Goal: Task Accomplishment & Management: Manage account settings

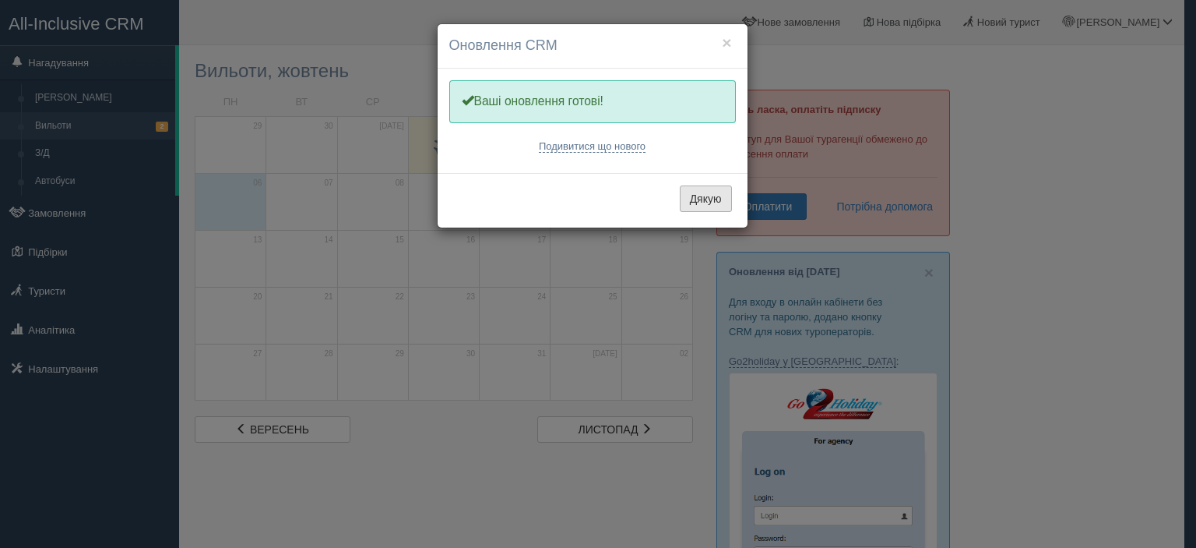
click at [702, 205] on button "Дякую" at bounding box center [706, 198] width 52 height 26
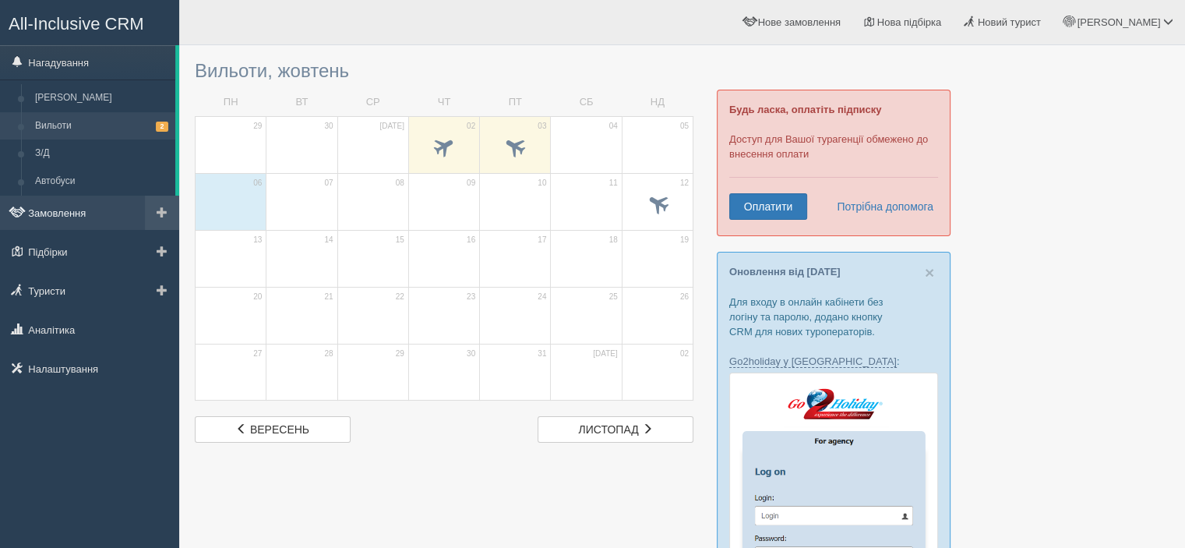
click at [72, 216] on link "Замовлення" at bounding box center [89, 212] width 179 height 34
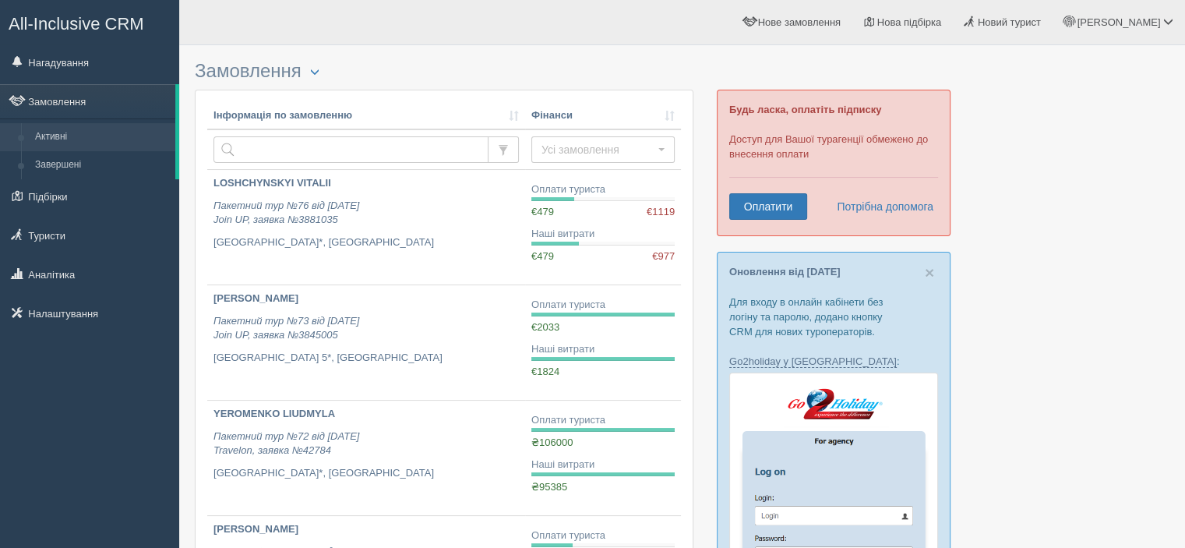
scroll to position [78, 0]
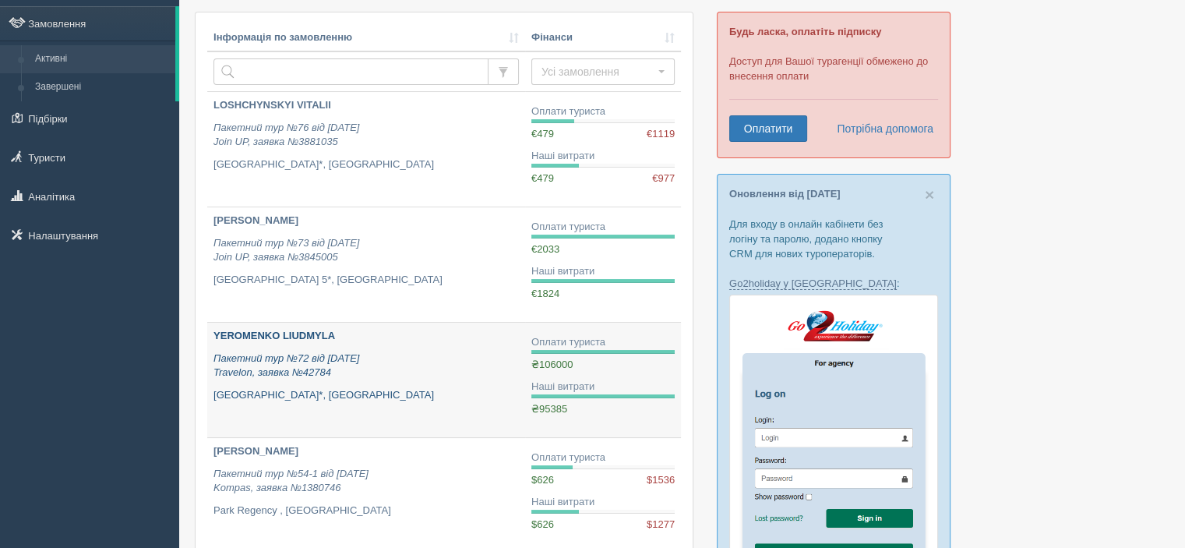
click at [321, 329] on b "YEROMENKO LIUDMYLA" at bounding box center [274, 335] width 122 height 12
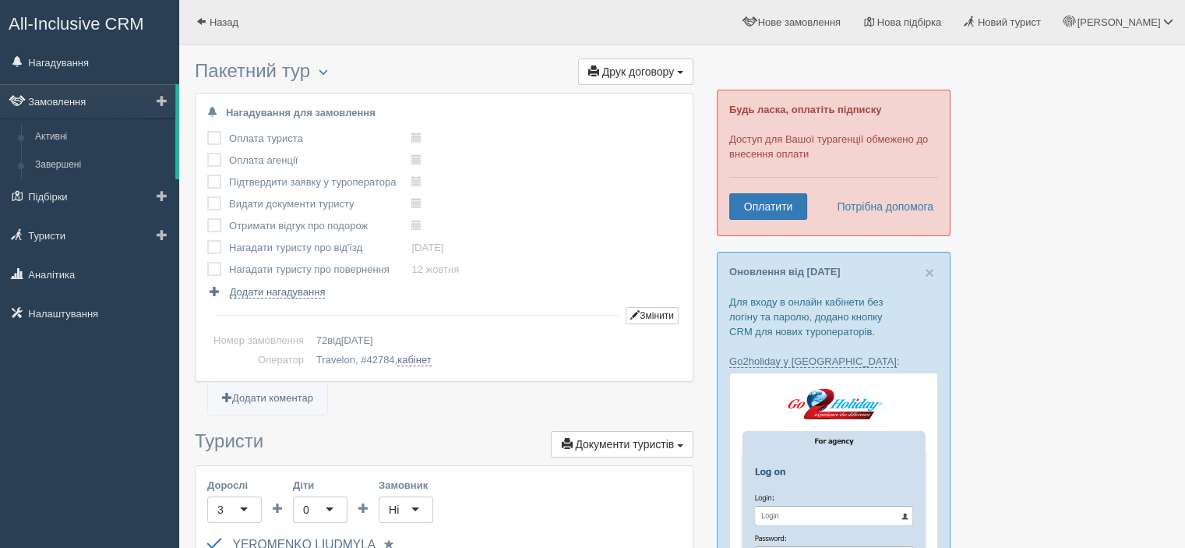
click at [45, 95] on link "Замовлення" at bounding box center [87, 101] width 175 height 34
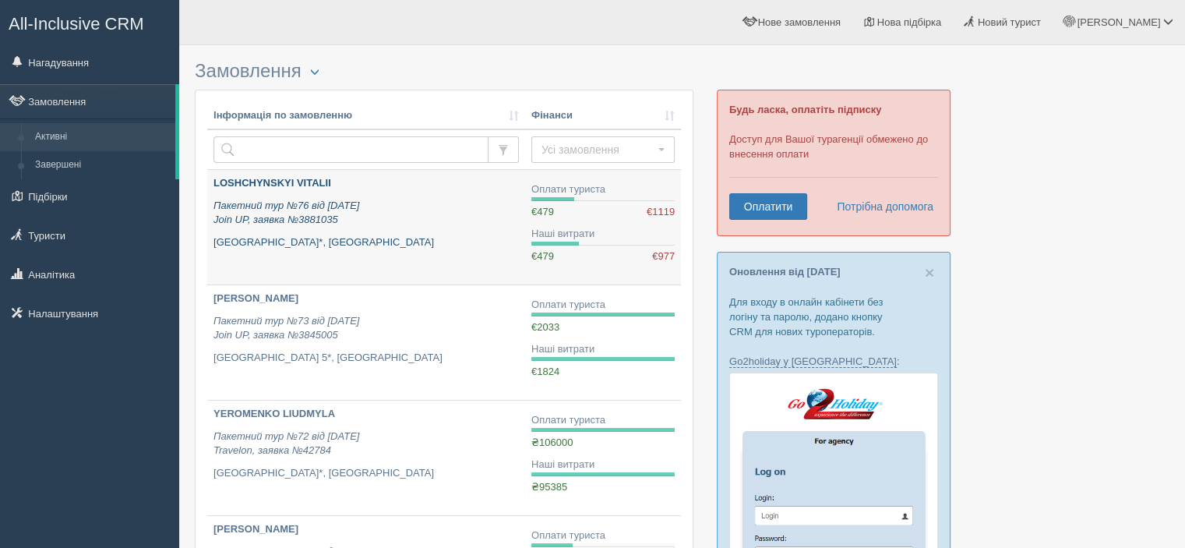
click at [323, 185] on b "LOSHCHYNSKYI VITALII" at bounding box center [272, 183] width 118 height 12
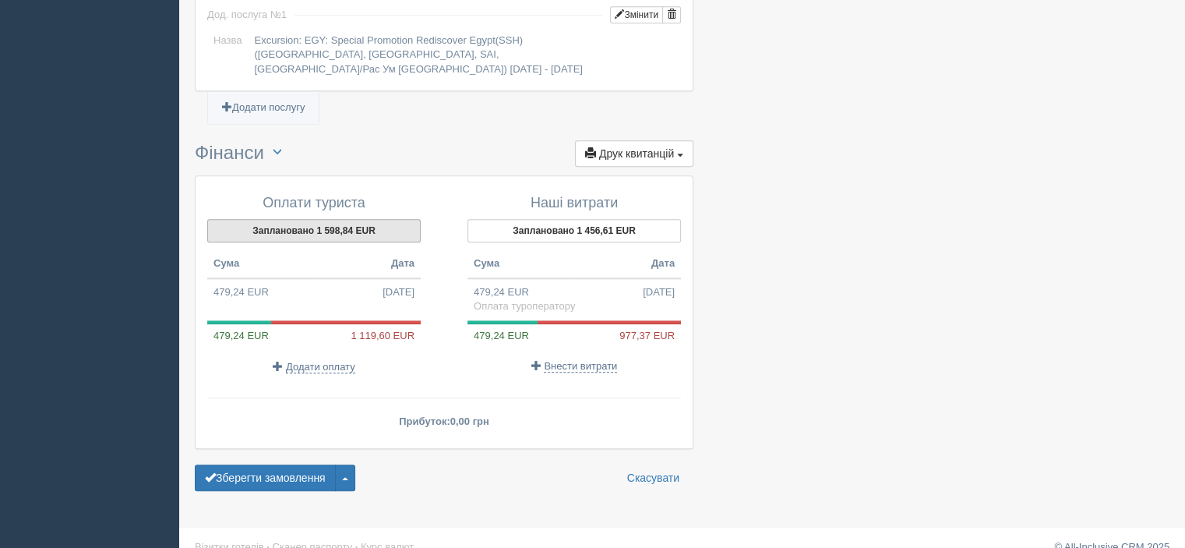
click at [318, 219] on button "Заплановано 1 598,84 EUR" at bounding box center [313, 230] width 213 height 23
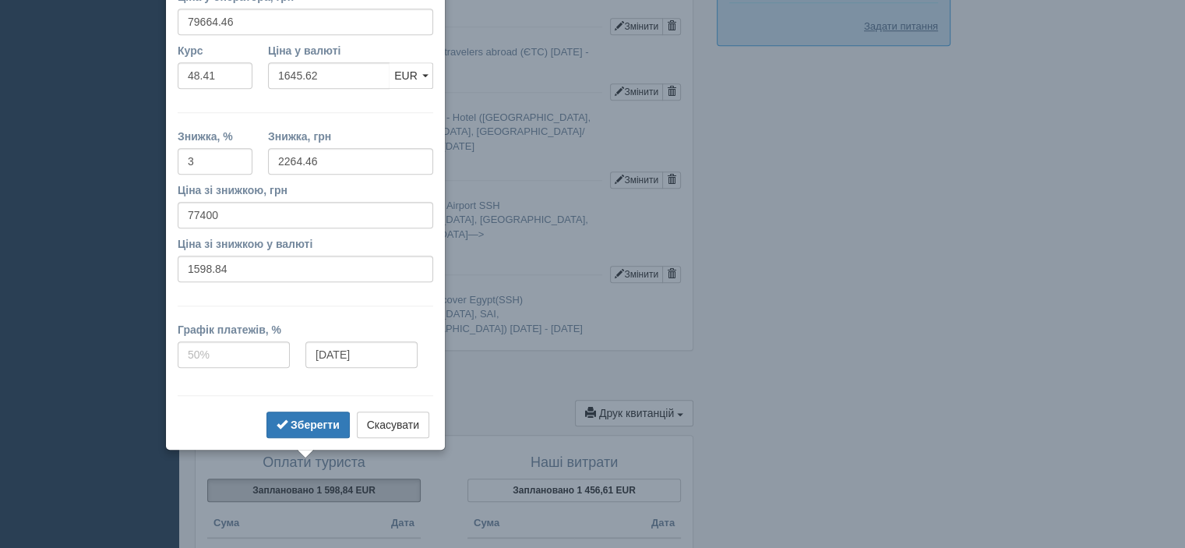
scroll to position [1379, 0]
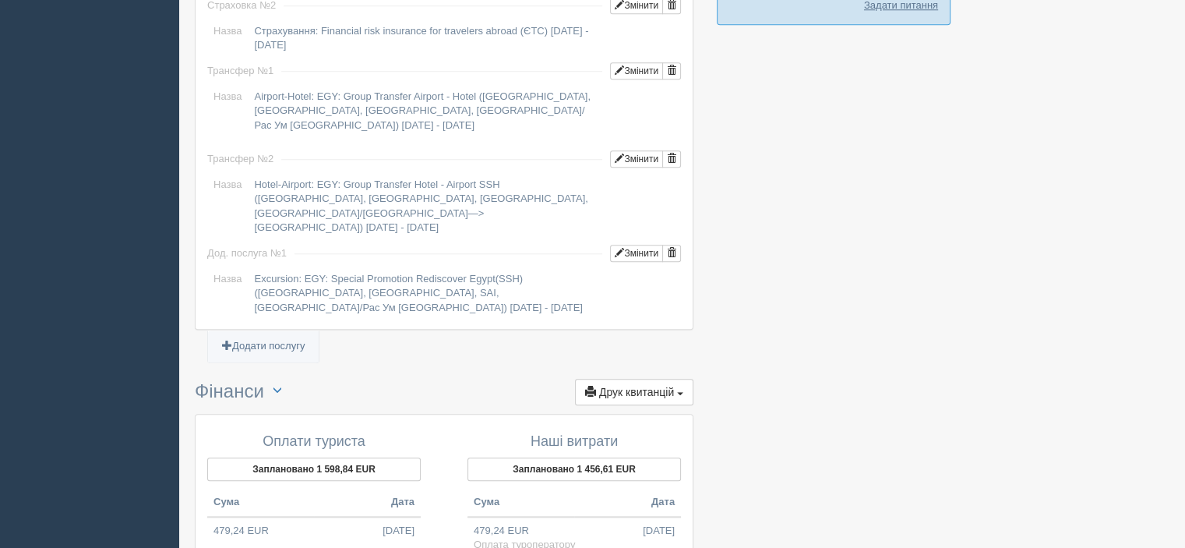
scroll to position [1534, 0]
